Goal: Find specific page/section: Find specific page/section

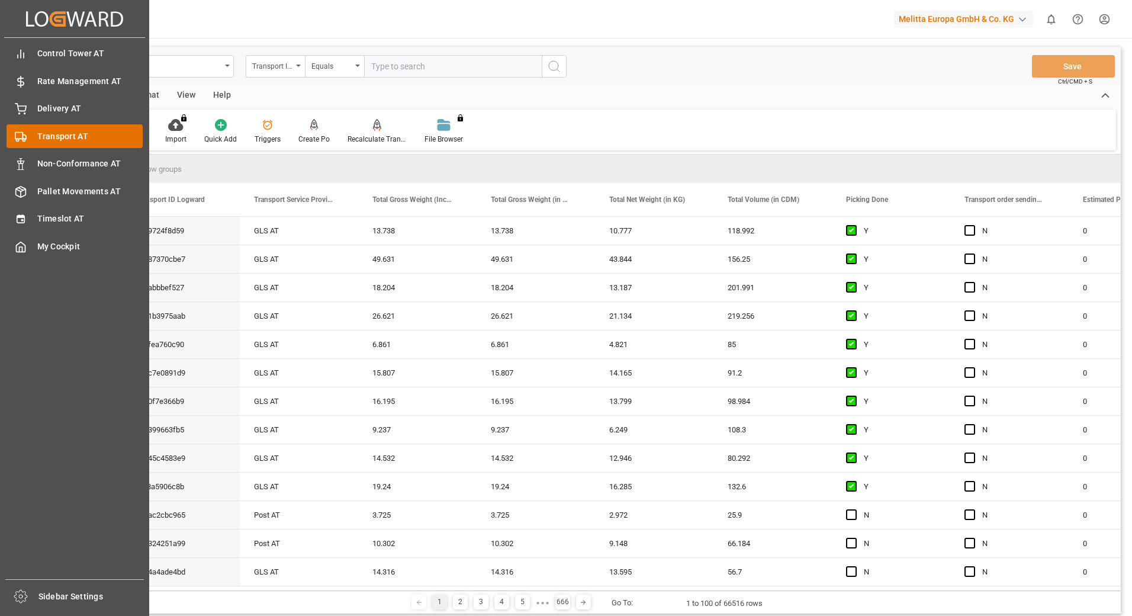
click at [37, 134] on span "Transport AT" at bounding box center [90, 136] width 106 height 12
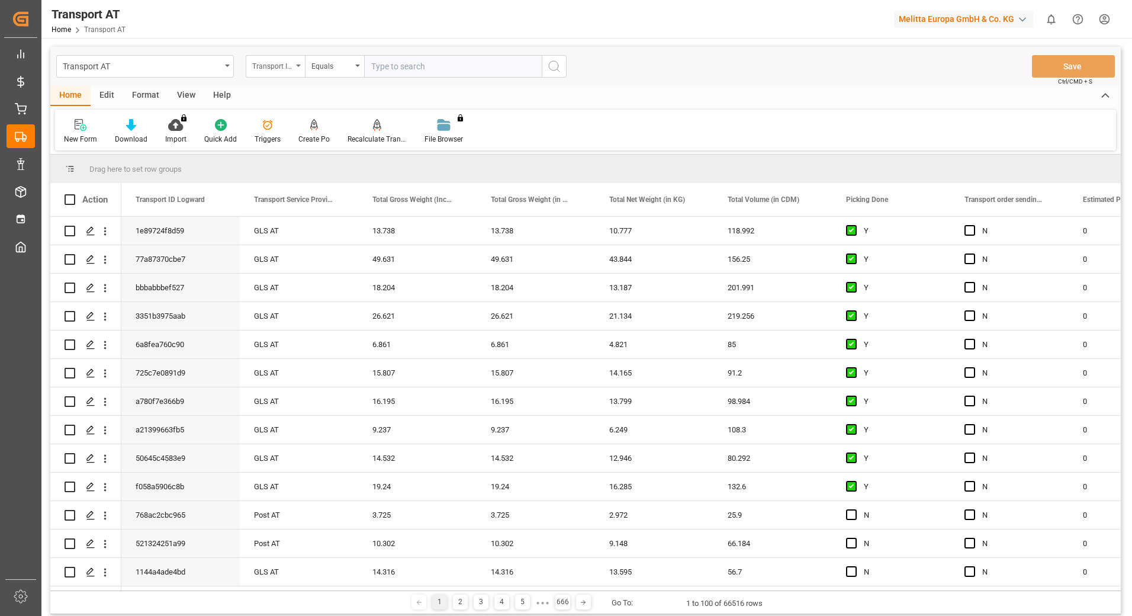
click at [285, 68] on div "Transport ID Logward" at bounding box center [272, 65] width 40 height 14
type input "don"
click at [292, 119] on div "Picking Done" at bounding box center [334, 120] width 176 height 25
click at [398, 68] on input "text" at bounding box center [453, 66] width 178 height 22
type input "Y"
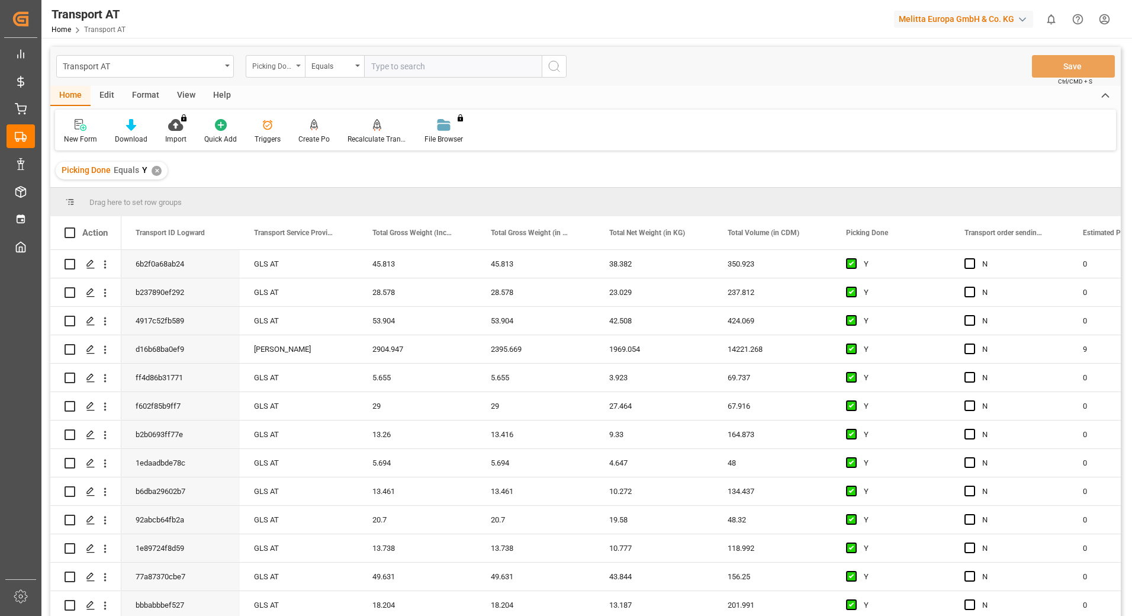
click at [295, 69] on div "Picking Done" at bounding box center [275, 66] width 59 height 22
type input "manu"
click at [312, 117] on div "Transport order sending (manual)" at bounding box center [334, 120] width 176 height 25
click at [375, 64] on input "text" at bounding box center [453, 66] width 178 height 22
type input "N"
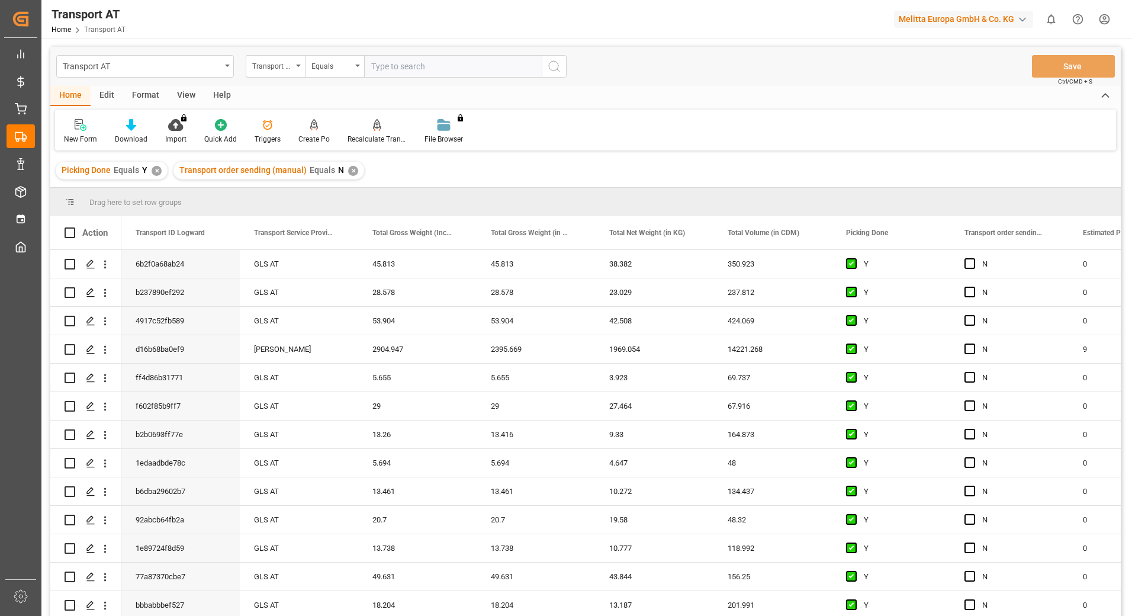
click at [297, 68] on div "Transport order sending (manual)" at bounding box center [275, 66] width 59 height 22
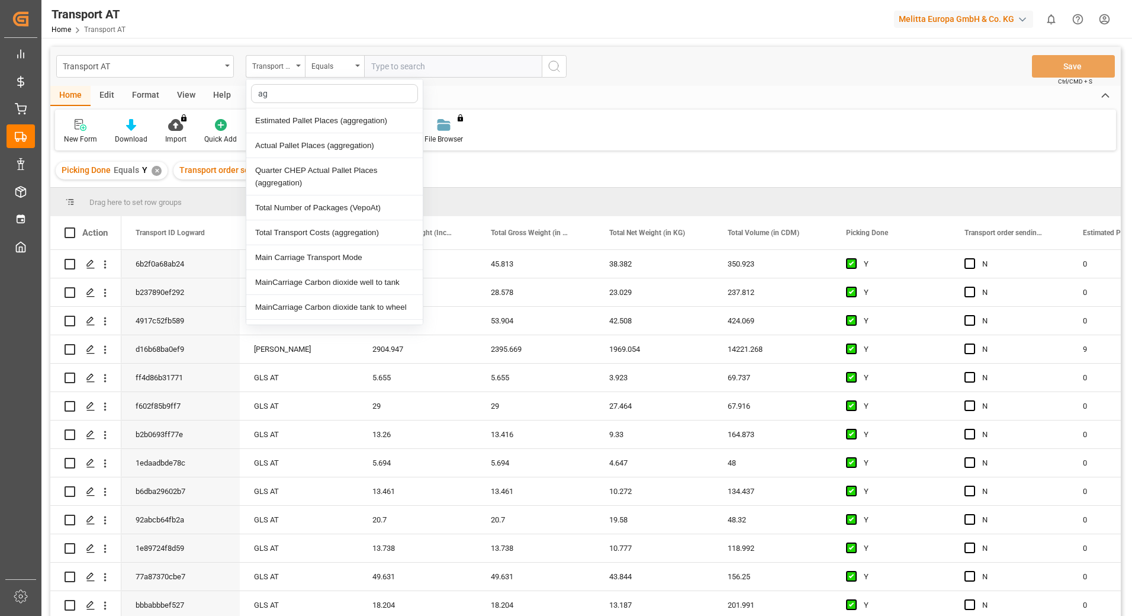
type input "agg"
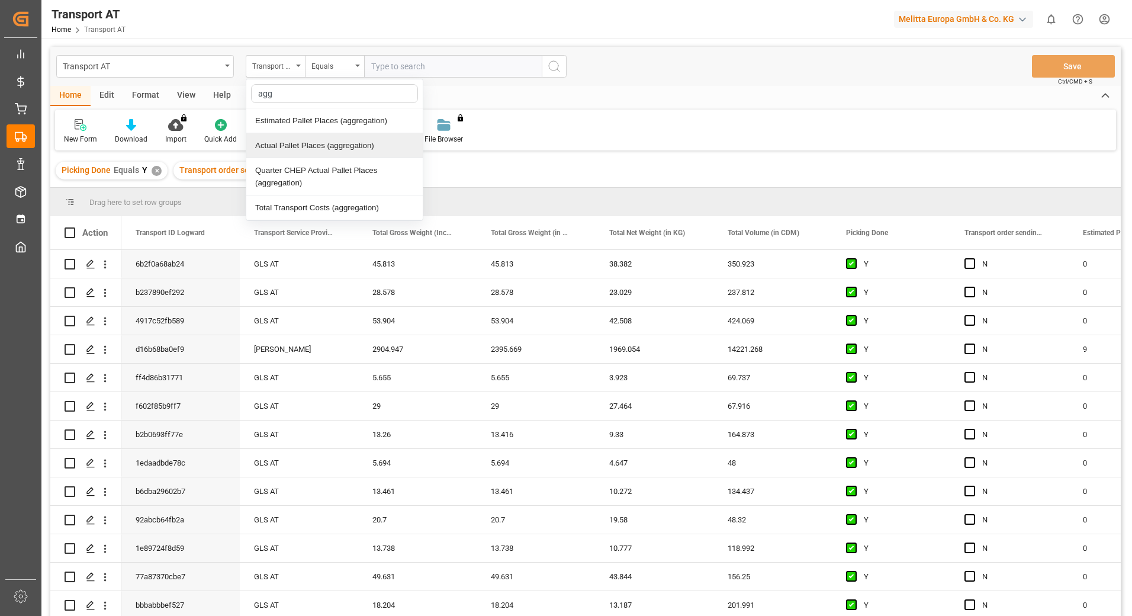
click at [298, 143] on div "Actual Pallet Places (aggregation)" at bounding box center [334, 145] width 176 height 25
click at [352, 69] on div "Equals" at bounding box center [334, 66] width 59 height 22
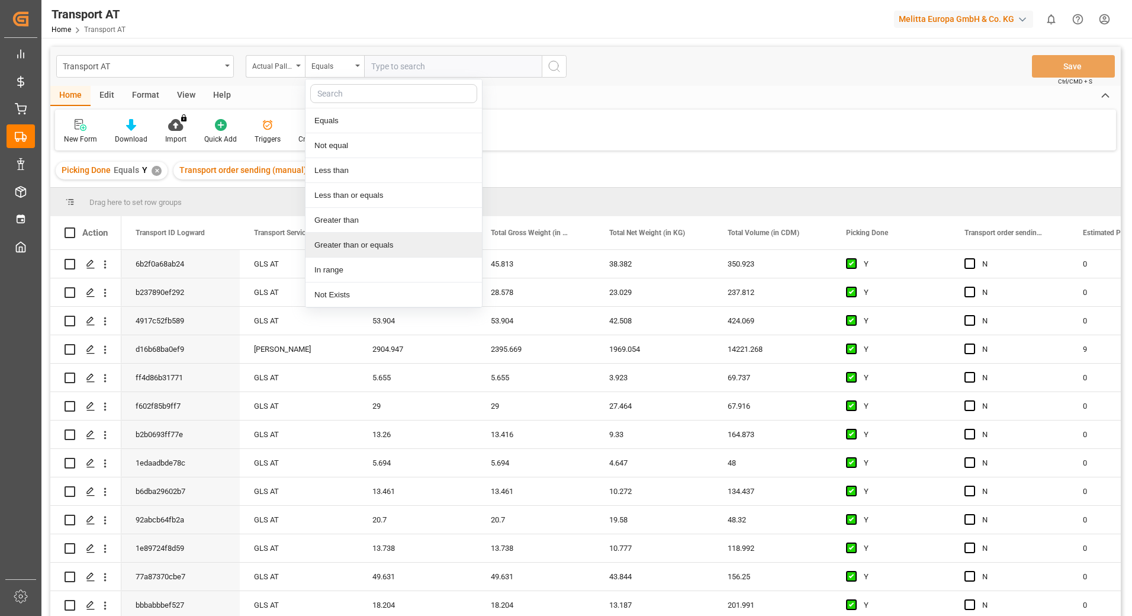
click at [347, 244] on div "Greater than or equals" at bounding box center [393, 245] width 176 height 25
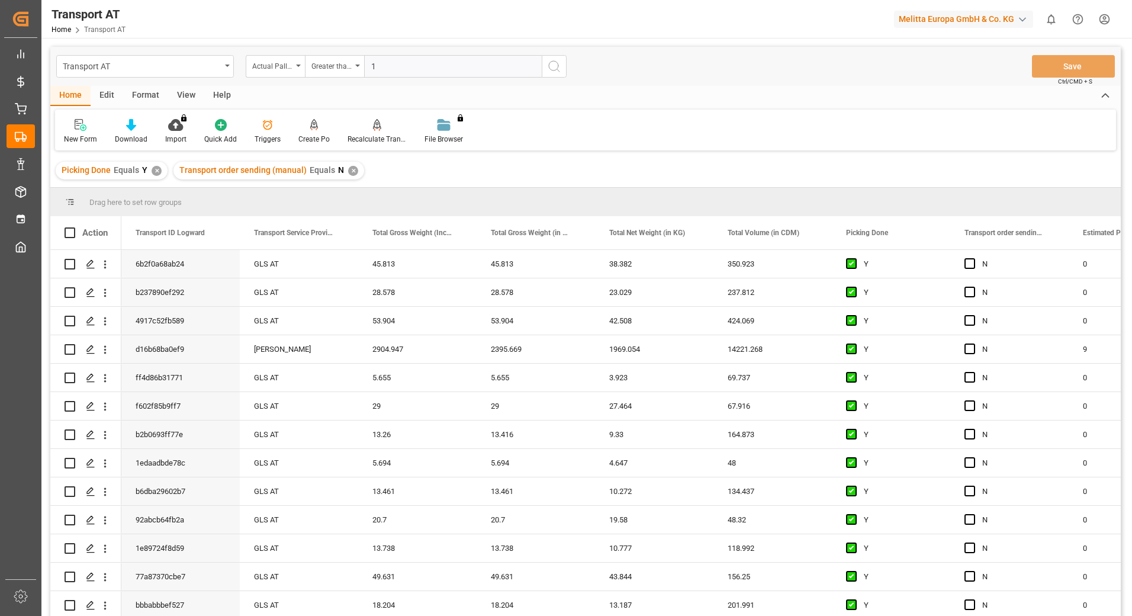
type input "1"
click at [561, 65] on button "search button" at bounding box center [554, 66] width 25 height 22
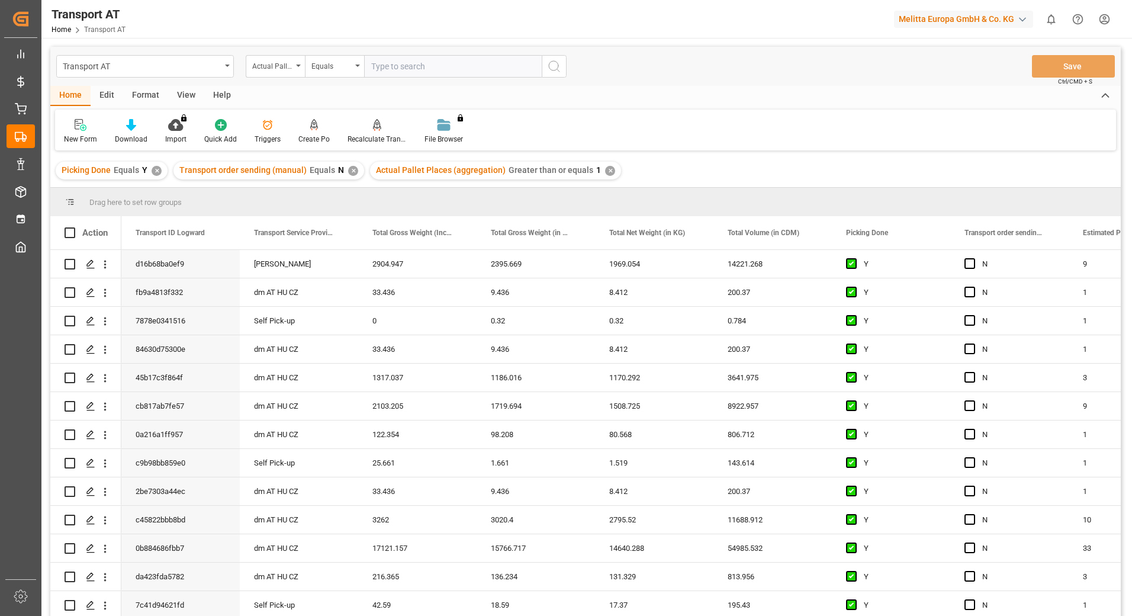
click at [175, 94] on div "View" at bounding box center [186, 96] width 36 height 20
click at [79, 137] on div "Default" at bounding box center [75, 139] width 23 height 11
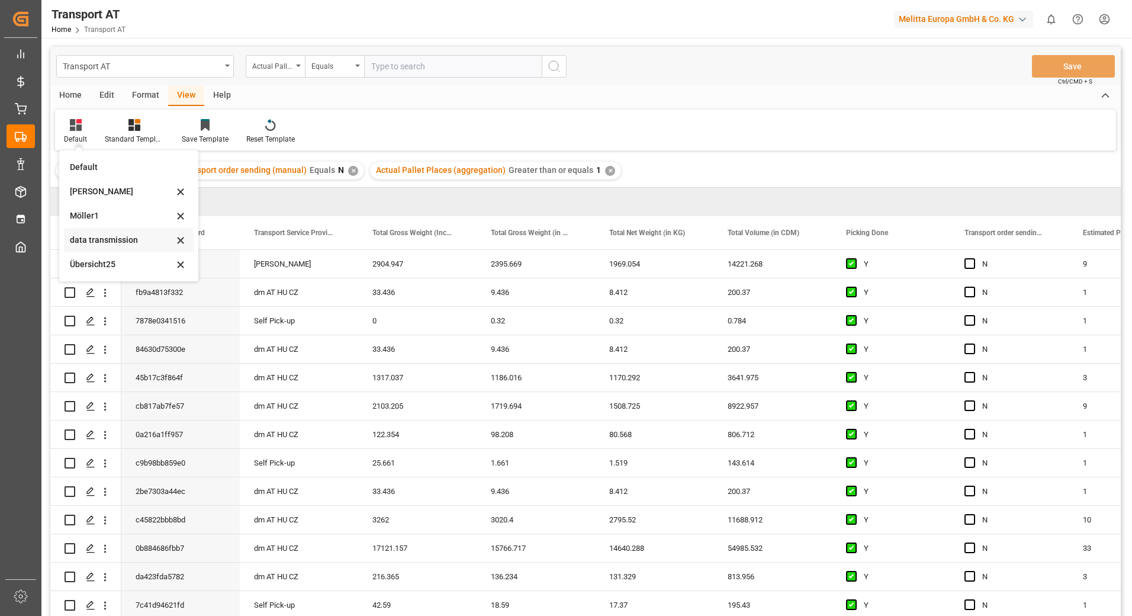
click at [104, 235] on div "data transmission" at bounding box center [122, 240] width 104 height 12
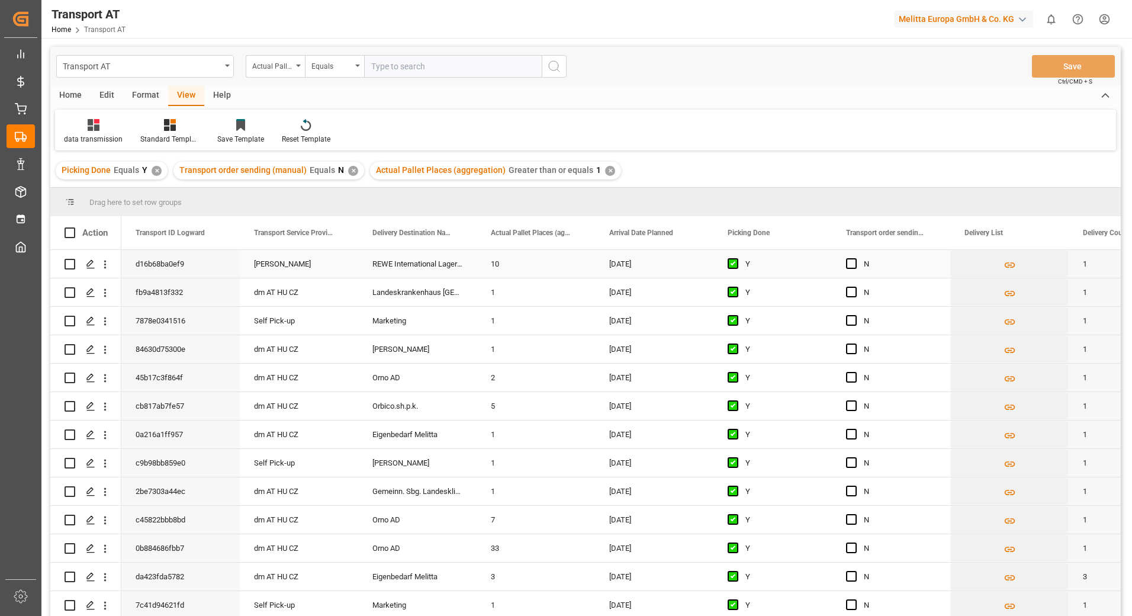
click at [850, 263] on span "Press SPACE to select this row." at bounding box center [851, 263] width 11 height 11
click at [855, 258] on input "Press SPACE to select this row." at bounding box center [855, 258] width 0 height 0
click at [1055, 66] on button "Save" at bounding box center [1073, 66] width 83 height 22
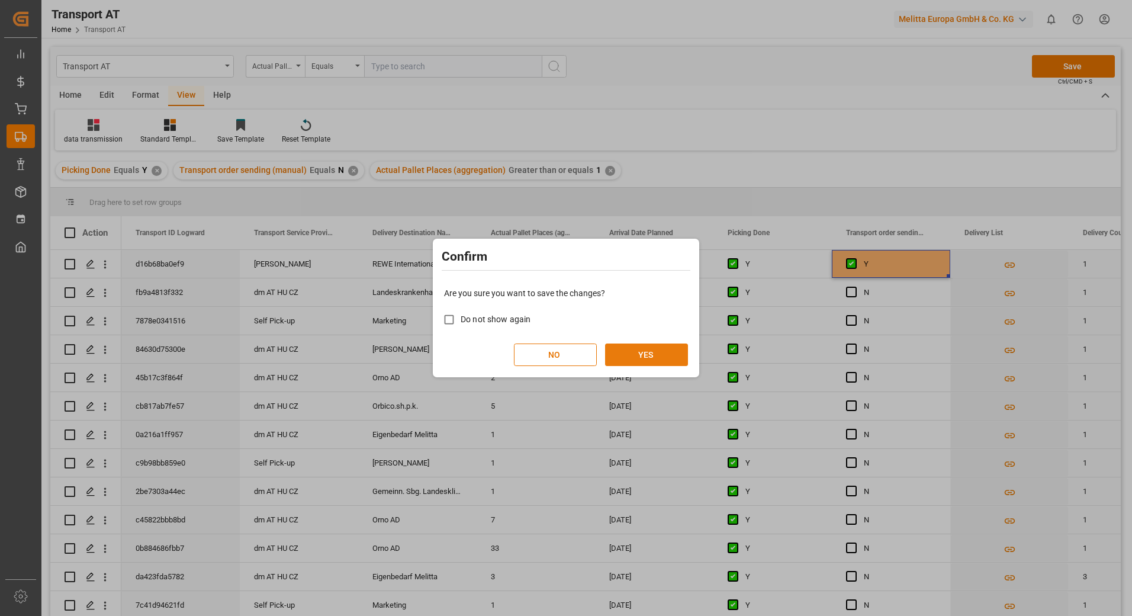
click at [632, 357] on button "YES" at bounding box center [646, 354] width 83 height 22
